Goal: Information Seeking & Learning: Learn about a topic

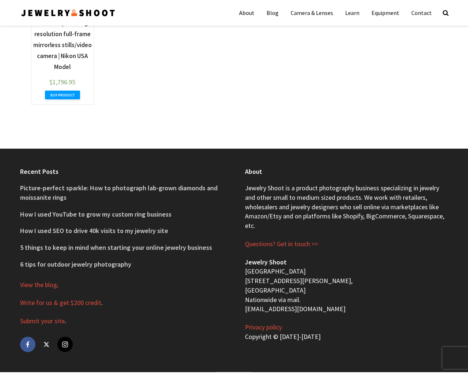
type input "the"
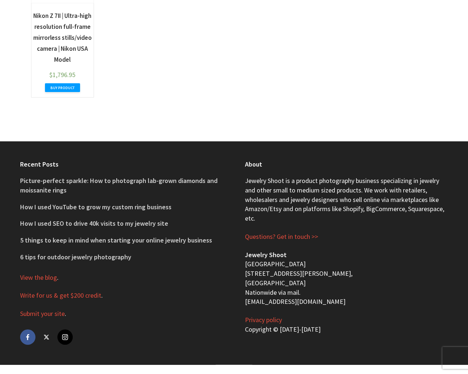
type input "the"
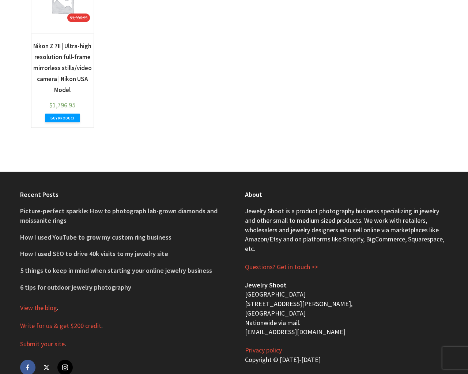
scroll to position [491, 0]
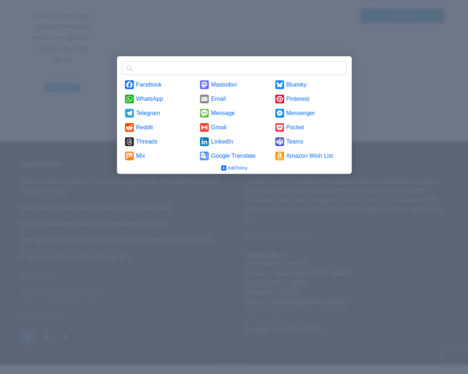
click at [136, 62] on input "Find any service" at bounding box center [242, 68] width 213 height 12
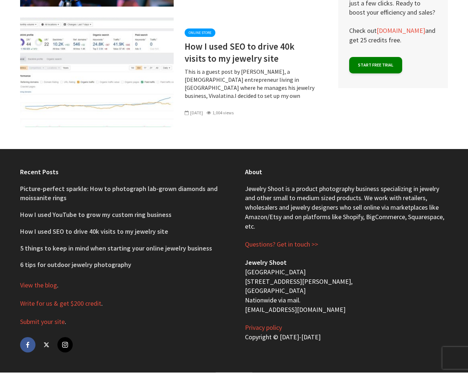
type input "the"
type input "20"
type textarea "1"
type input "MBWUpmEH"
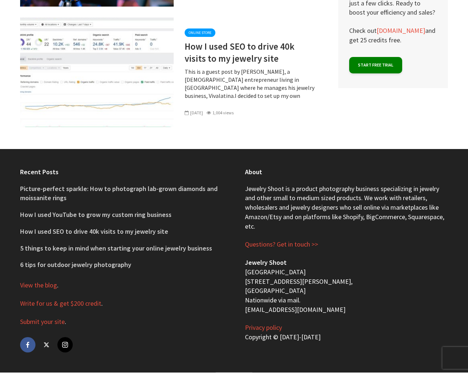
type input "testing@example.com"
type input "http://www.example.com"
checkbox input "false"
checkbox input "true"
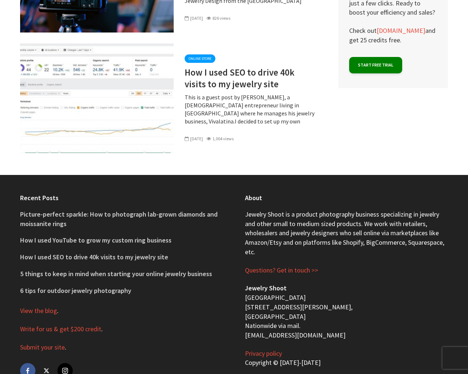
scroll to position [2176, 0]
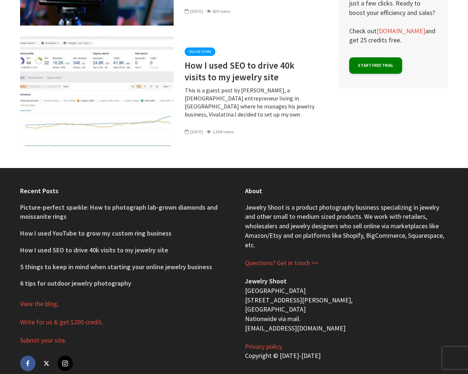
type input "the"
type textarea "1"
type input "MBWUpmEH"
type input "[EMAIL_ADDRESS][DOMAIN_NAME]"
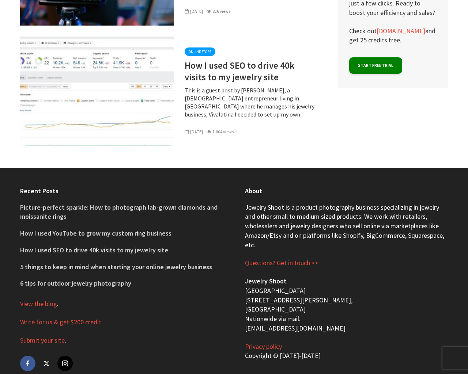
type input "[URL][DOMAIN_NAME]"
checkbox input "false"
checkbox input "true"
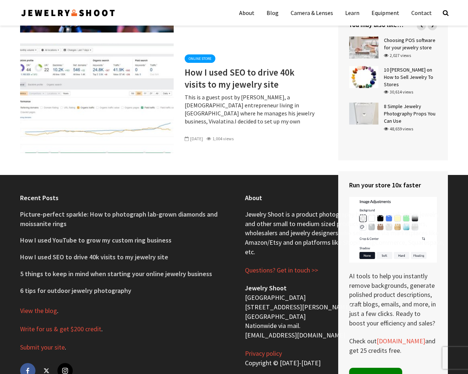
scroll to position [2732, 0]
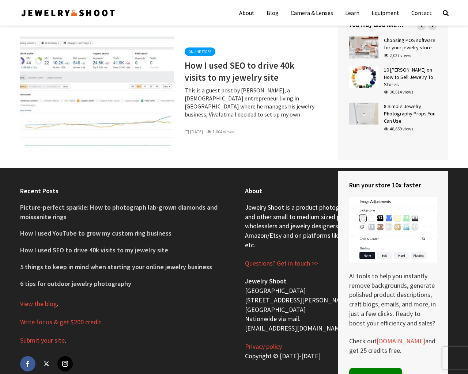
type input "the"
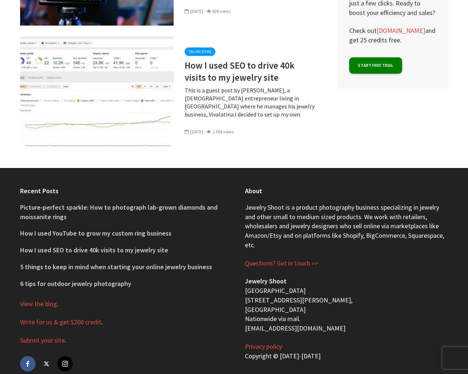
type input "the"
type textarea "1"
type input "MBWUpmEH"
type input "[EMAIL_ADDRESS][DOMAIN_NAME]"
type input "[URL][DOMAIN_NAME]"
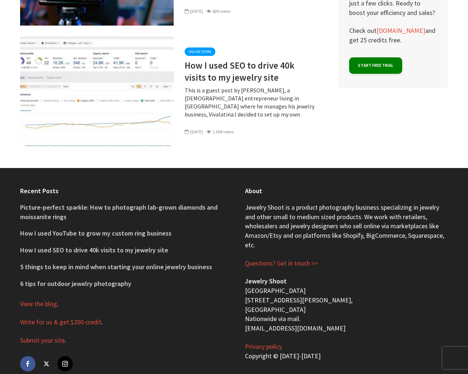
checkbox input "false"
checkbox input "true"
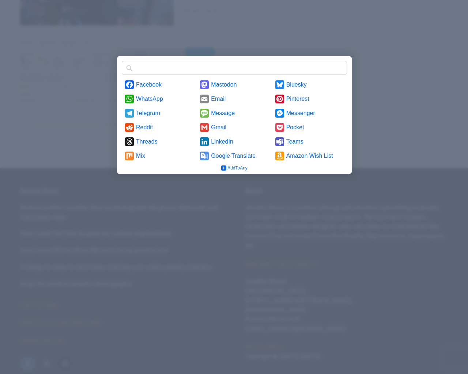
scroll to position [0, 0]
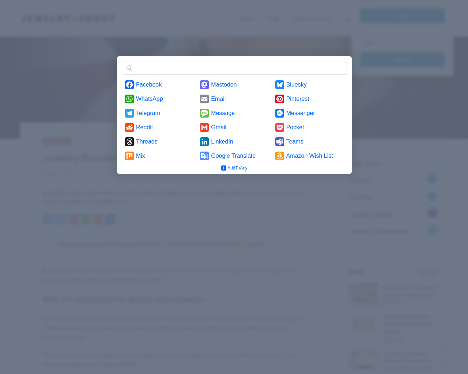
click at [136, 62] on input "Find any service" at bounding box center [242, 68] width 213 height 12
